Goal: Task Accomplishment & Management: Use online tool/utility

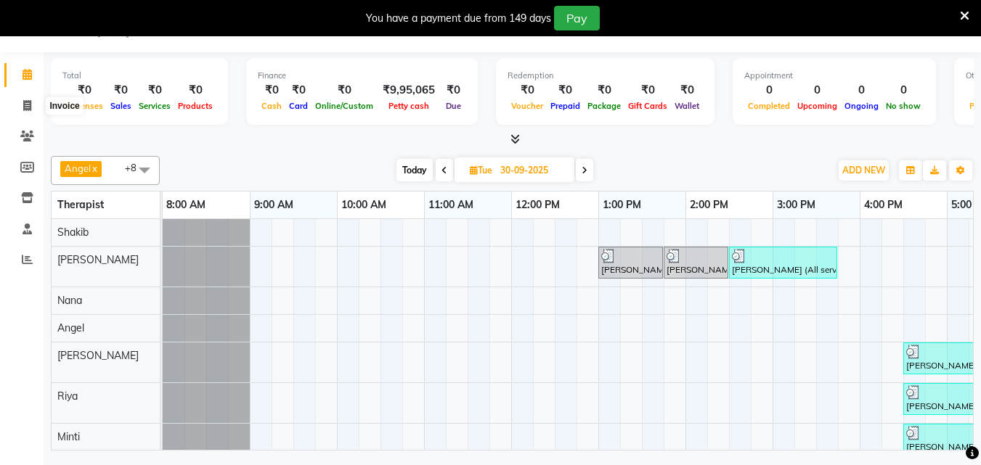
scroll to position [28, 175]
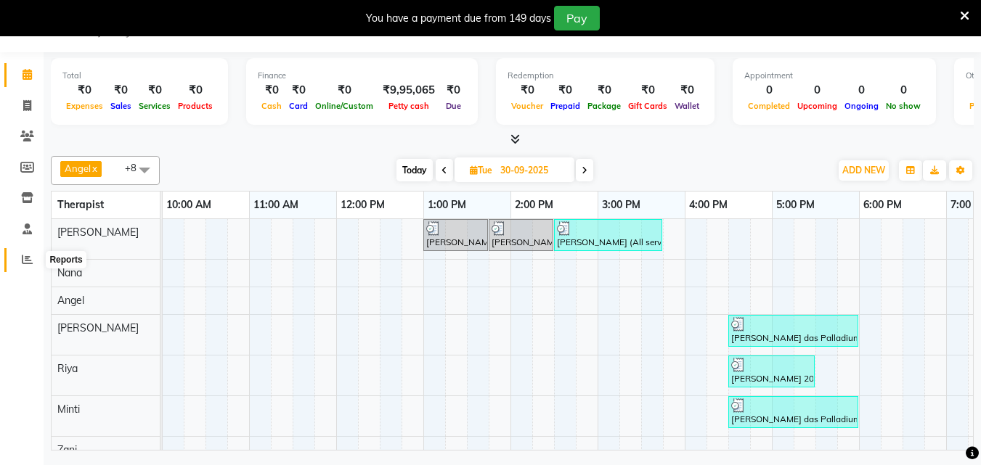
click at [25, 254] on icon at bounding box center [27, 259] width 11 height 11
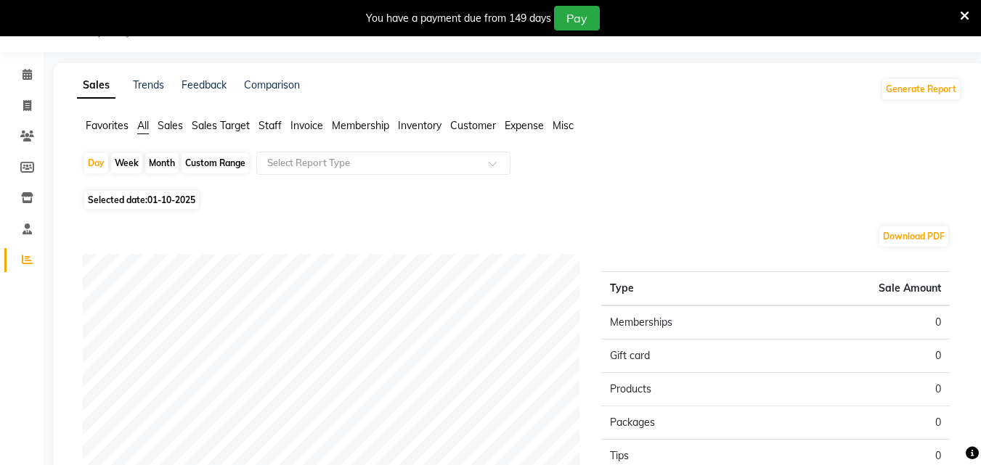
click at [159, 162] on div "Month" at bounding box center [161, 163] width 33 height 20
select select "10"
select select "2025"
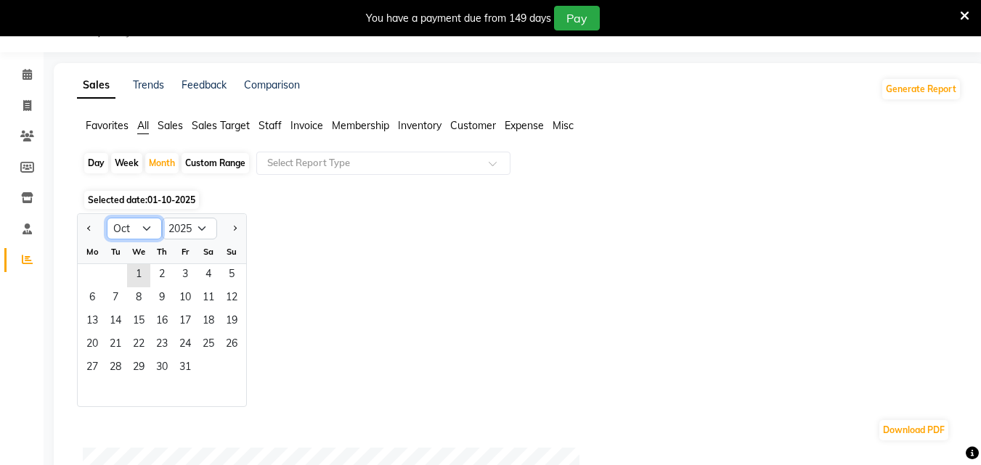
click at [146, 229] on select "Jan Feb Mar Apr May Jun [DATE] Aug Sep Oct Nov Dec" at bounding box center [134, 229] width 55 height 22
select select "9"
click at [107, 218] on select "Jan Feb Mar Apr May Jun [DATE] Aug Sep Oct Nov Dec" at bounding box center [134, 229] width 55 height 22
click at [98, 276] on span "1" at bounding box center [92, 275] width 23 height 23
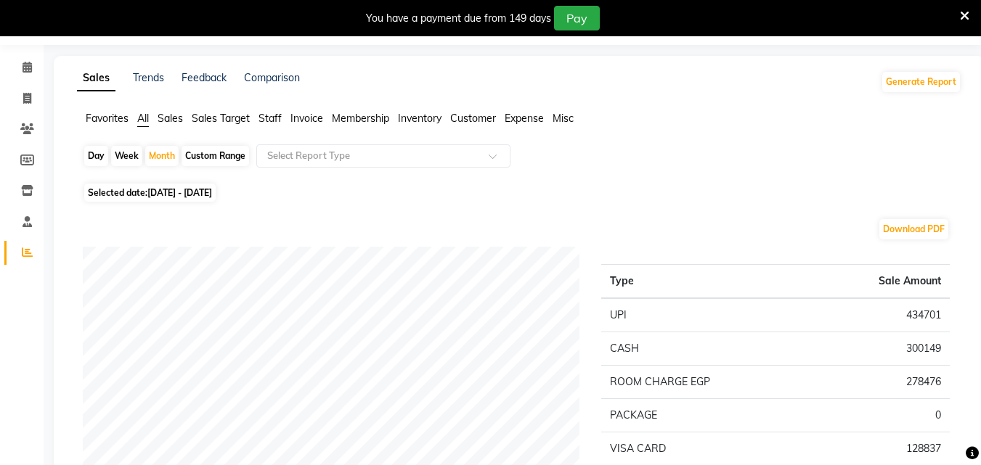
scroll to position [36, 0]
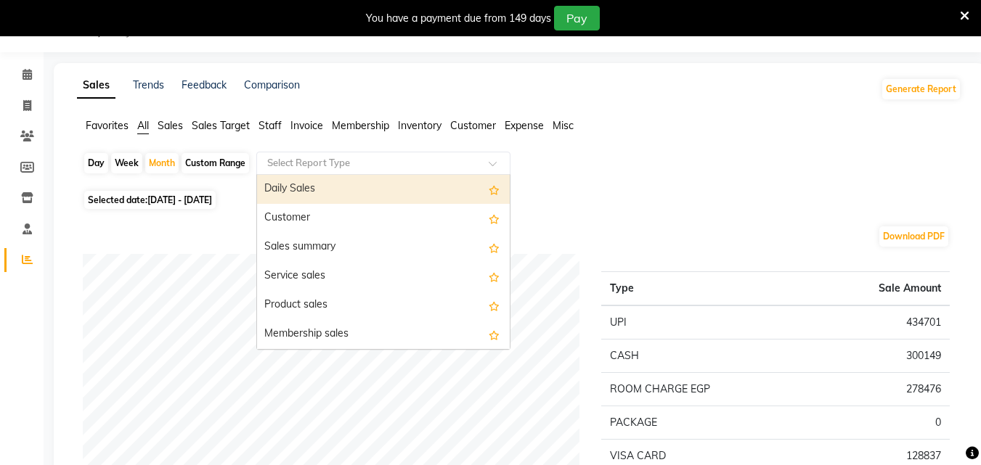
click at [476, 165] on div at bounding box center [383, 163] width 253 height 15
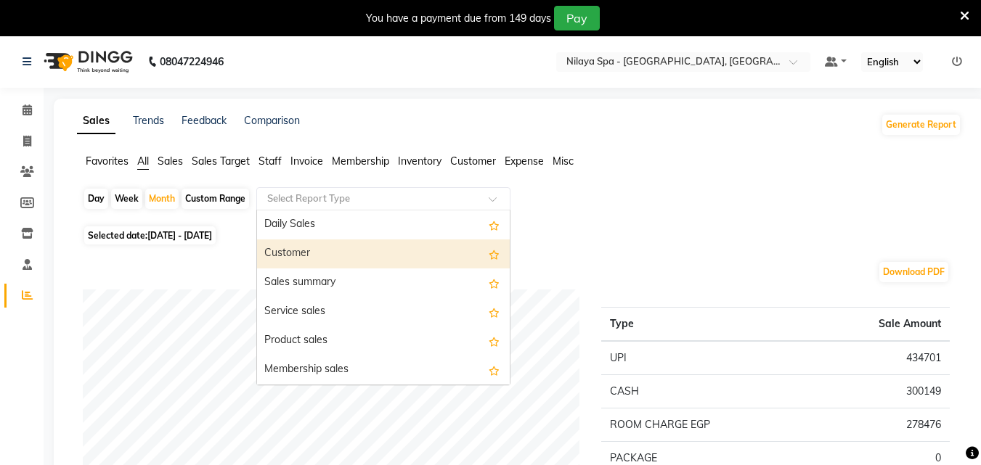
scroll to position [0, 0]
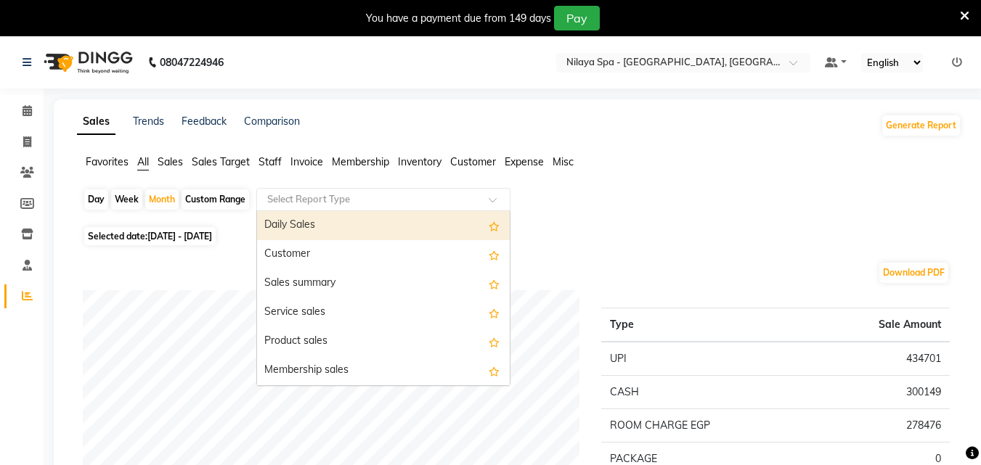
click at [374, 225] on div "Daily Sales" at bounding box center [383, 225] width 253 height 29
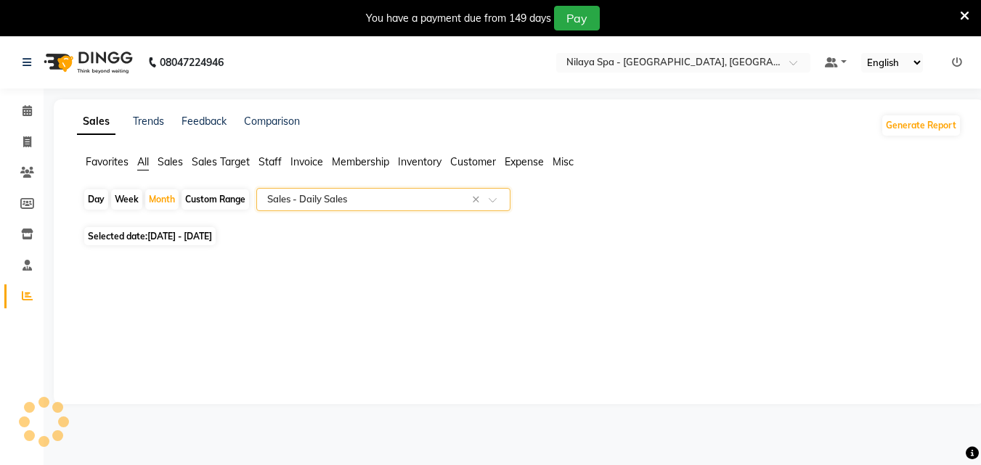
select select "full_report"
select select "csv"
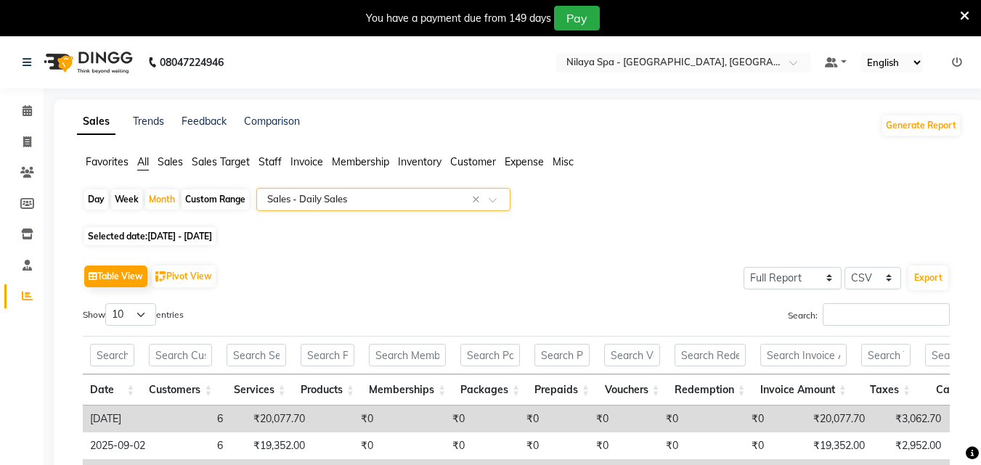
click at [491, 201] on span at bounding box center [497, 204] width 18 height 15
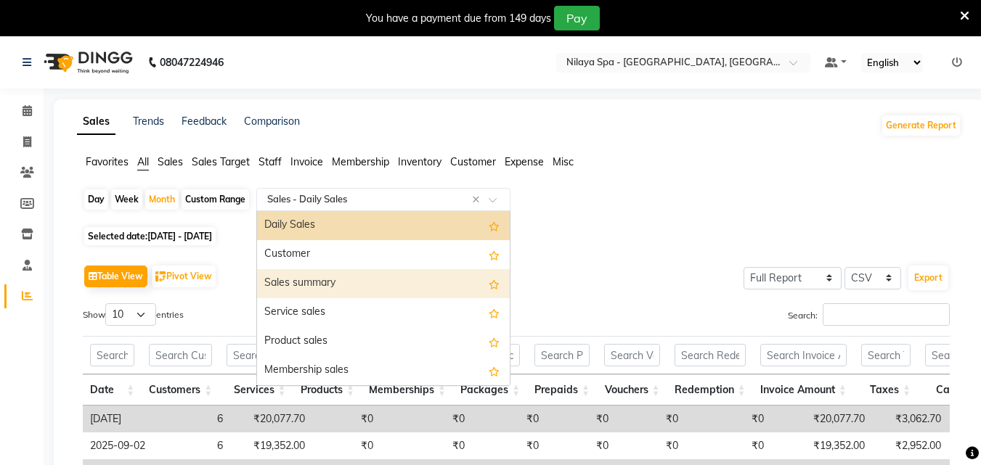
click at [393, 281] on div "Sales summary" at bounding box center [383, 283] width 253 height 29
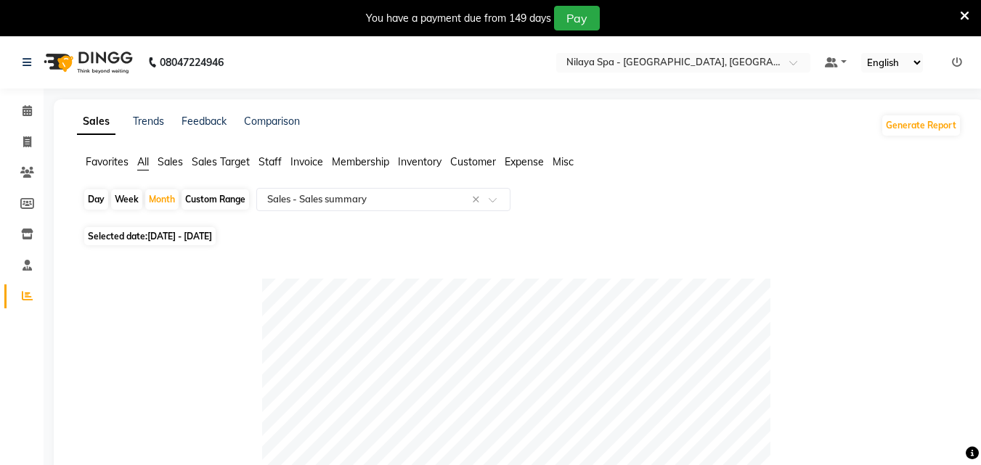
click at [174, 161] on span "Sales" at bounding box center [170, 161] width 25 height 13
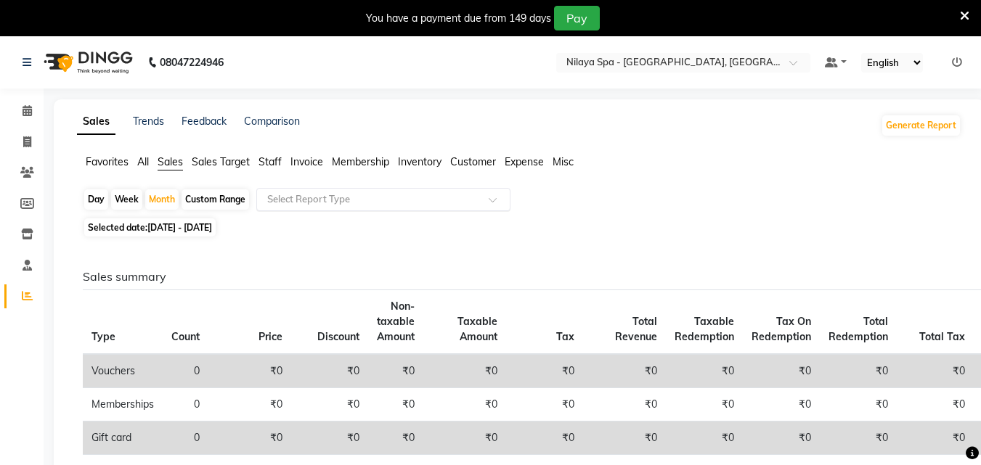
click at [501, 203] on span at bounding box center [497, 204] width 18 height 15
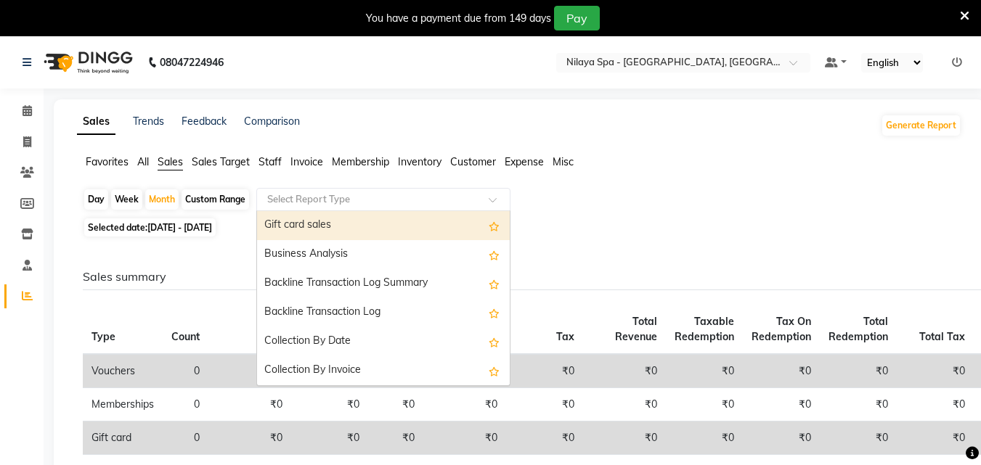
click at [695, 232] on div "Selected date: [DATE] - [DATE]" at bounding box center [522, 227] width 878 height 15
